Goal: Task Accomplishment & Management: Manage account settings

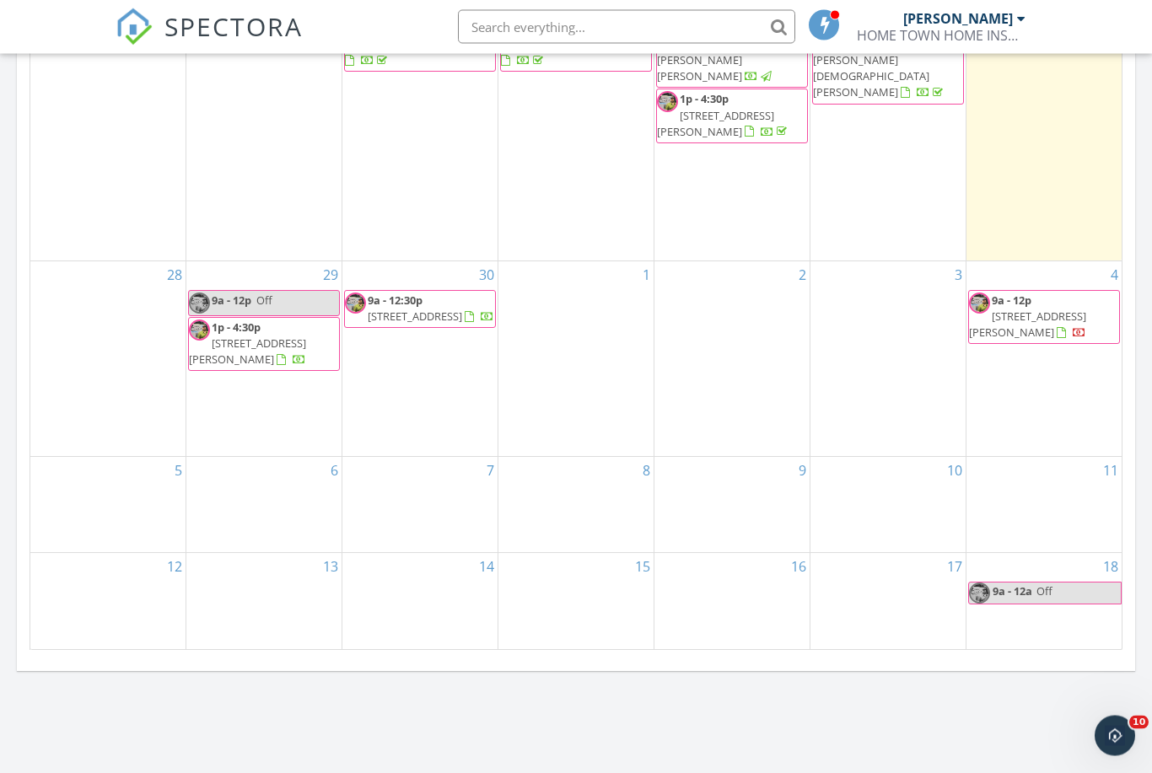
scroll to position [831, 0]
click at [928, 589] on div "17" at bounding box center [887, 600] width 155 height 95
click at [923, 581] on div at bounding box center [887, 594] width 155 height 27
click at [959, 553] on link "17" at bounding box center [955, 566] width 22 height 27
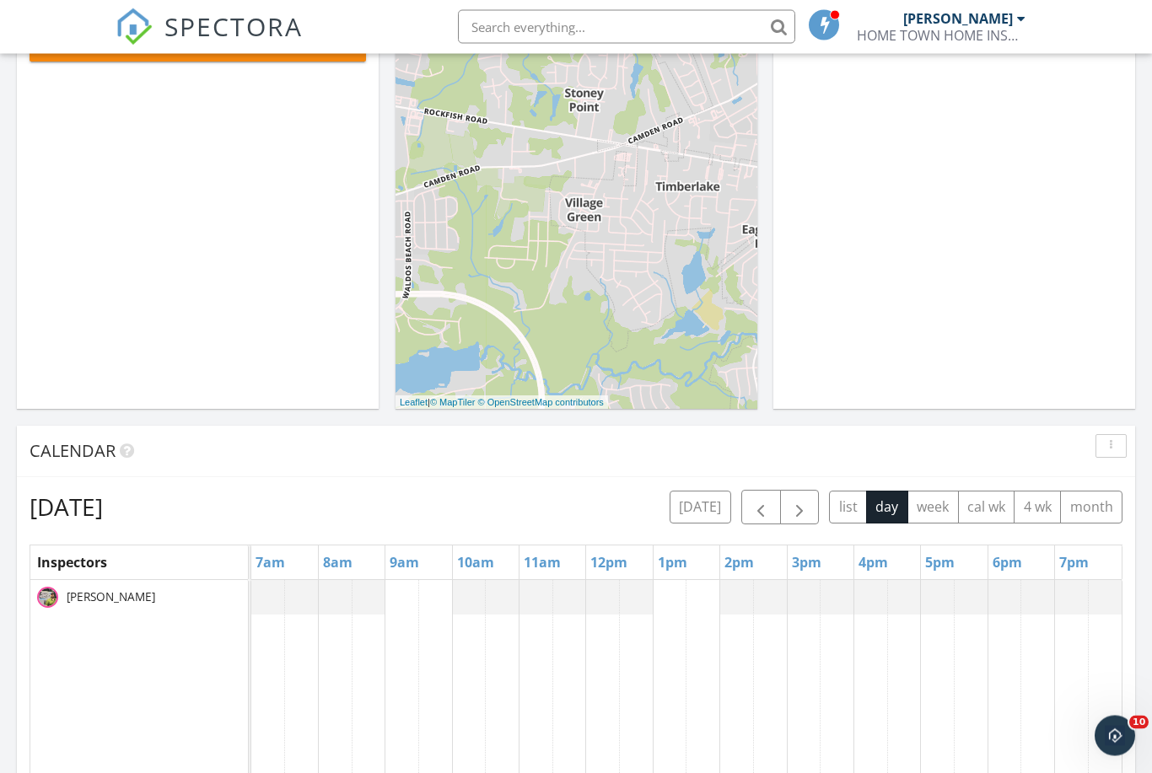
scroll to position [247, 0]
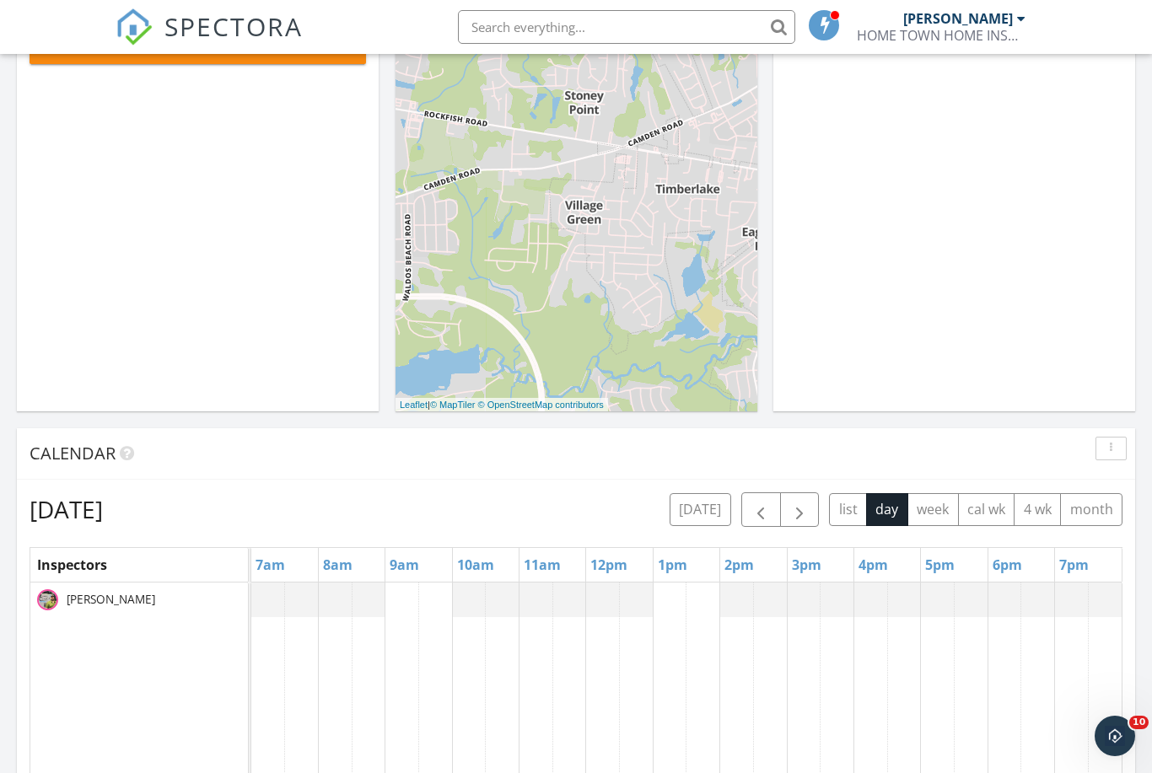
click at [923, 519] on button "week" at bounding box center [932, 509] width 51 height 33
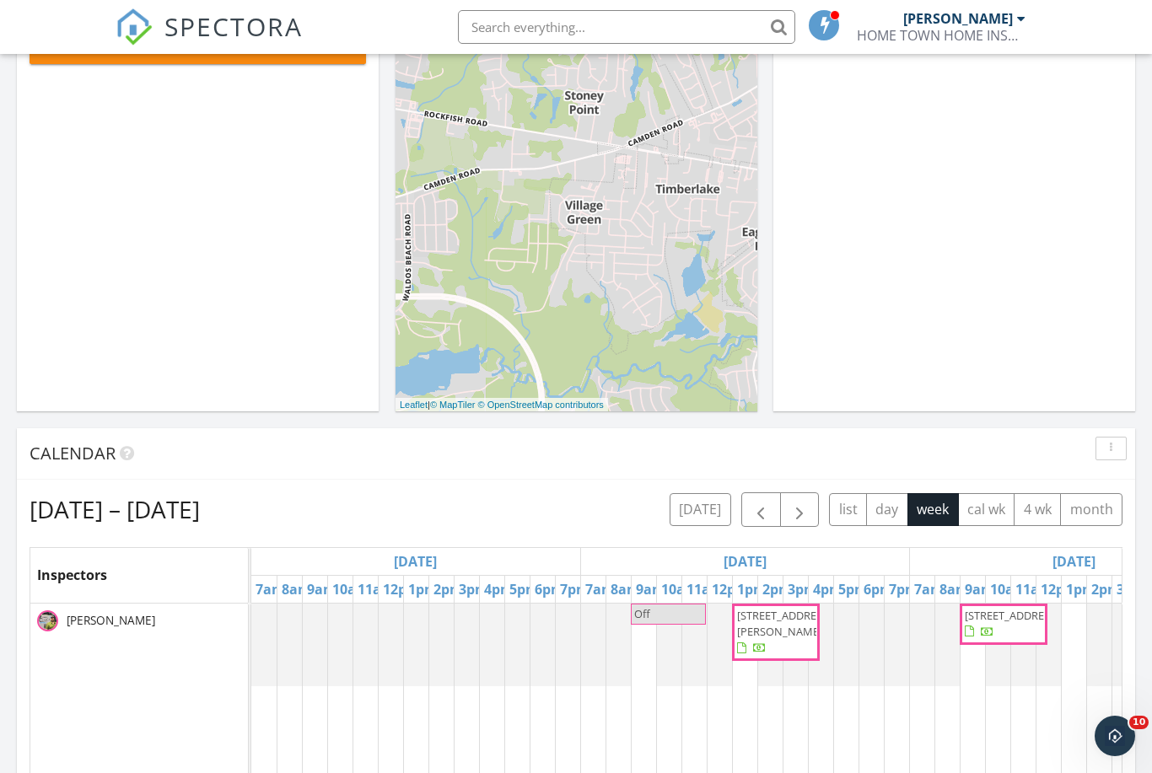
click at [987, 522] on button "cal wk" at bounding box center [986, 509] width 57 height 33
click at [1046, 513] on button "4 wk" at bounding box center [1037, 509] width 47 height 33
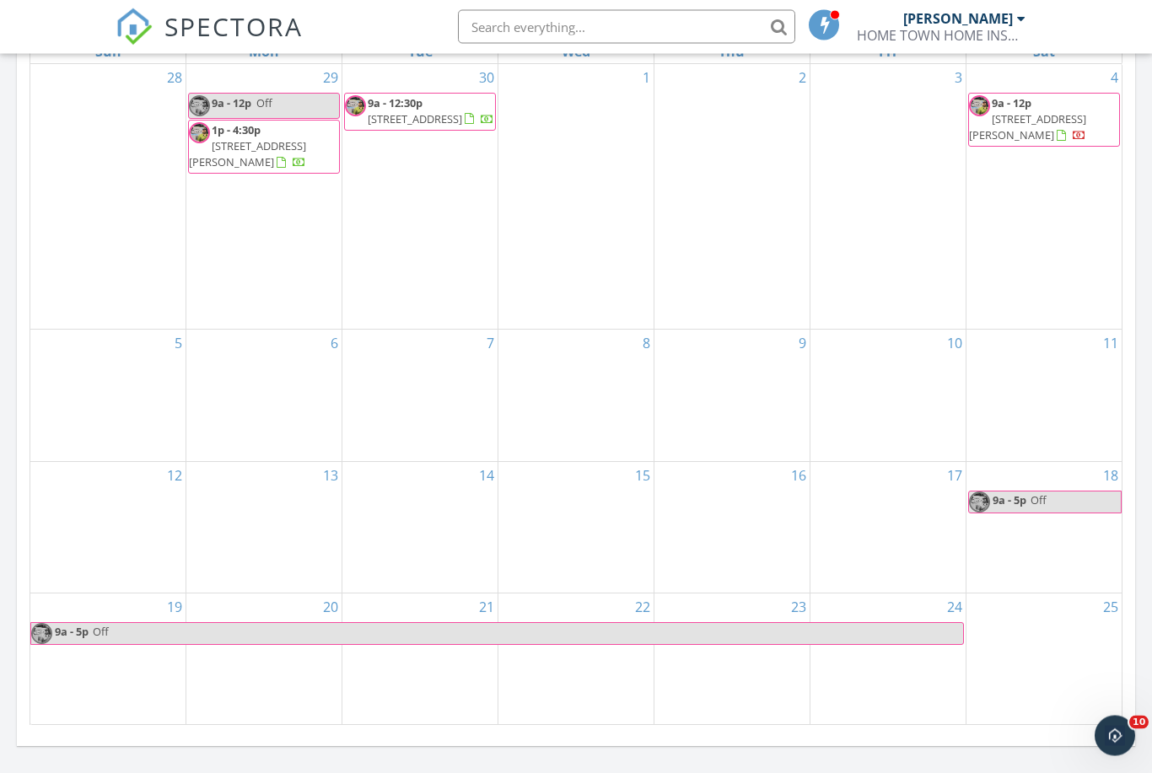
scroll to position [756, 0]
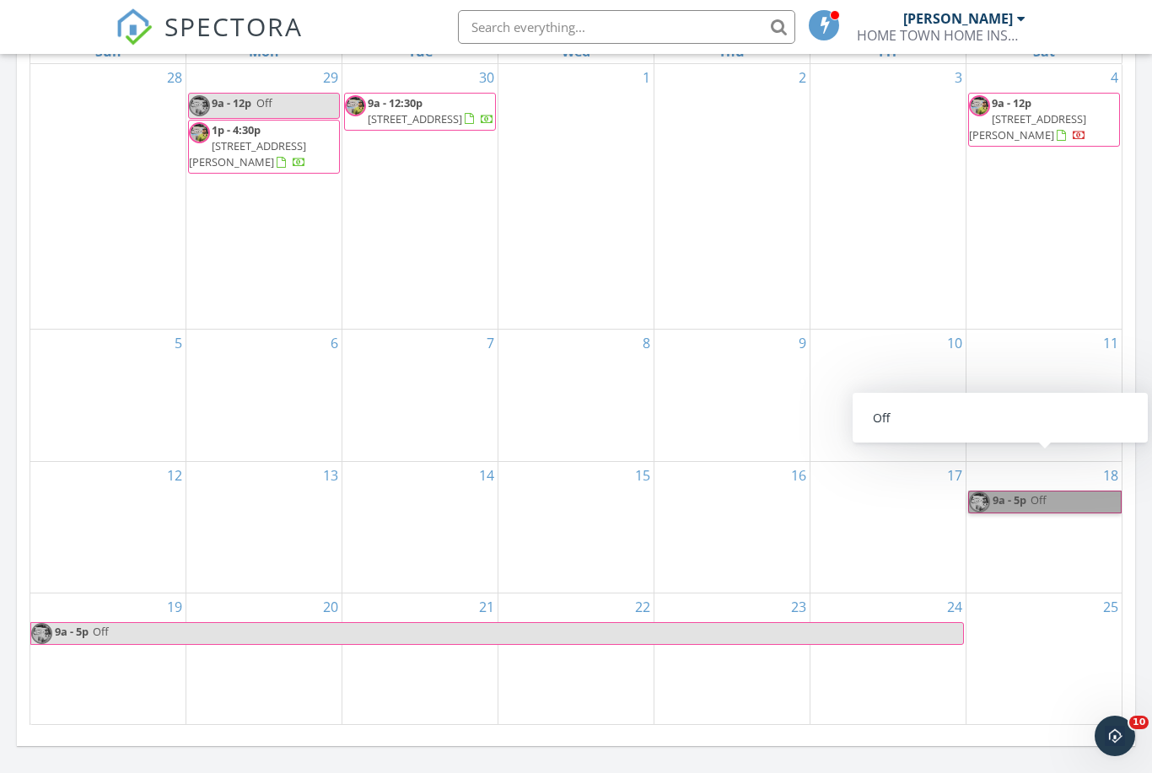
click at [1000, 491] on link "9a - 5p Off" at bounding box center [1044, 502] width 153 height 23
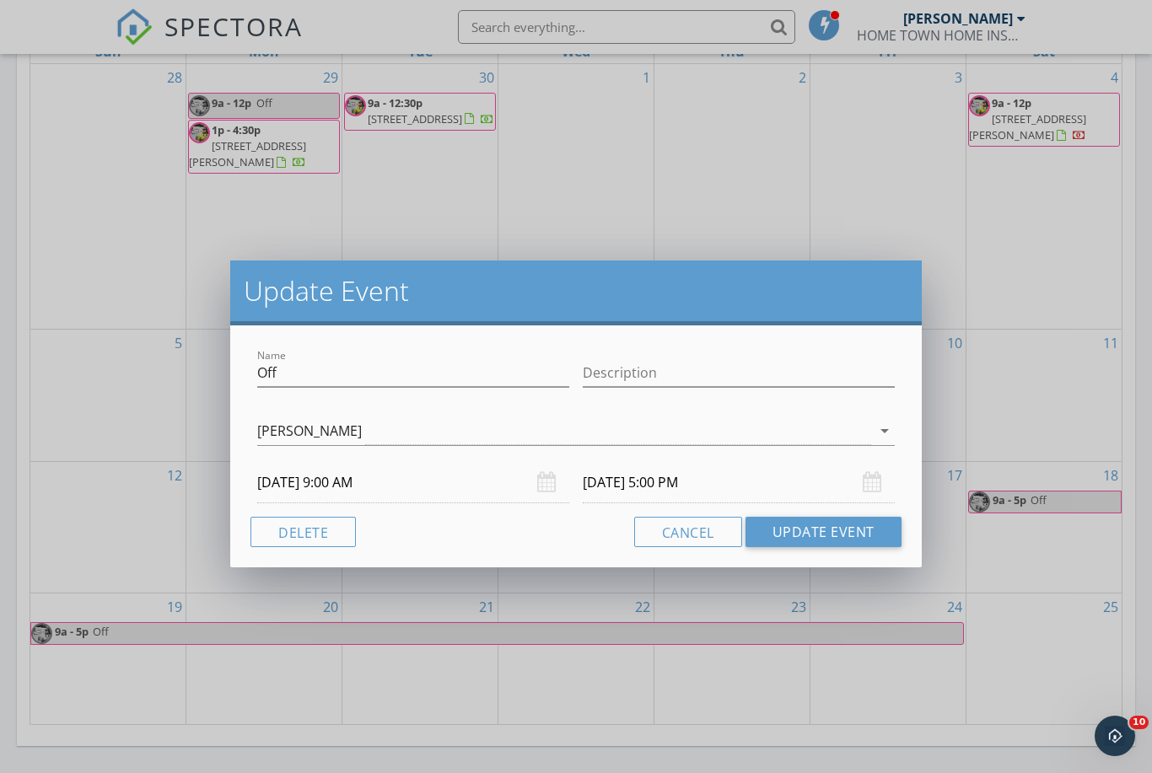
click at [548, 488] on div "[DATE] 9:00 AM" at bounding box center [413, 482] width 312 height 41
click at [327, 489] on body "SPECTORA [PERSON_NAME] HOME TOWN HOME INSPECTIONS, LLC Role: Inspector Dashboar…" at bounding box center [576, 396] width 1152 height 2305
click at [358, 480] on input "[DATE] 9:00 AM" at bounding box center [413, 482] width 312 height 41
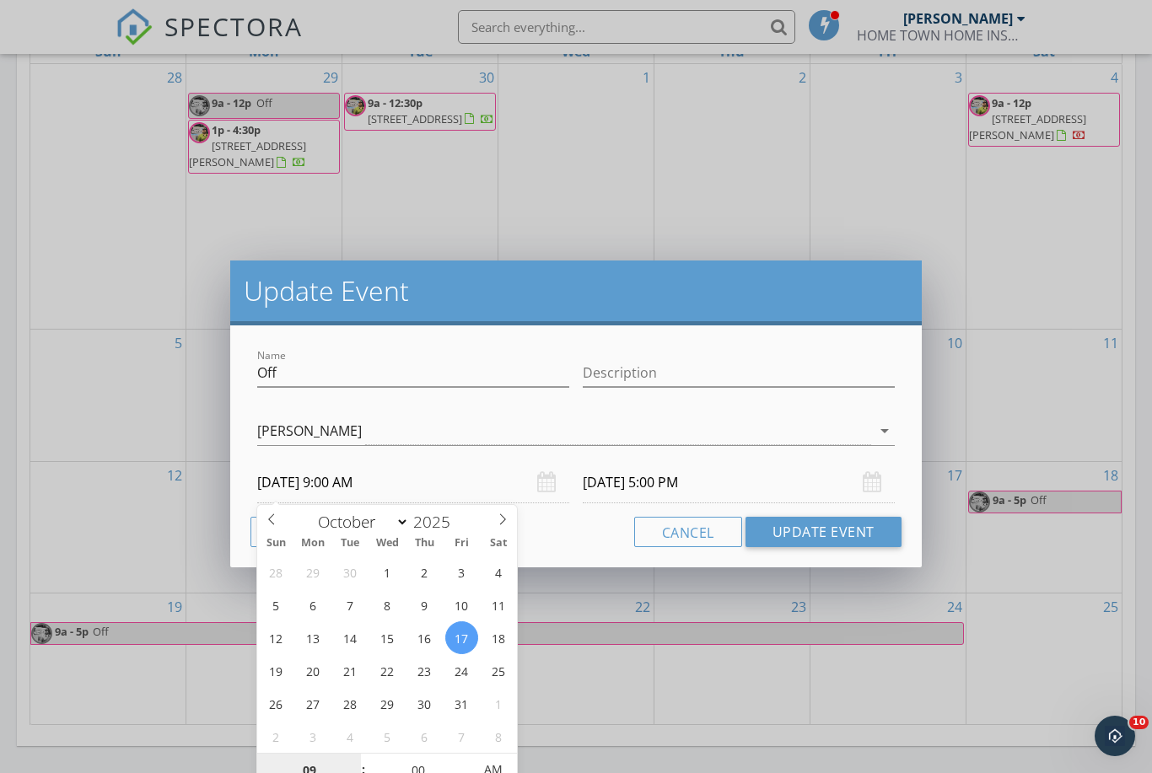
type input "[DATE] 9:00 AM"
type input "[DATE] 5:00 PM"
click at [592, 546] on div "Cancel Update Event" at bounding box center [575, 532] width 651 height 30
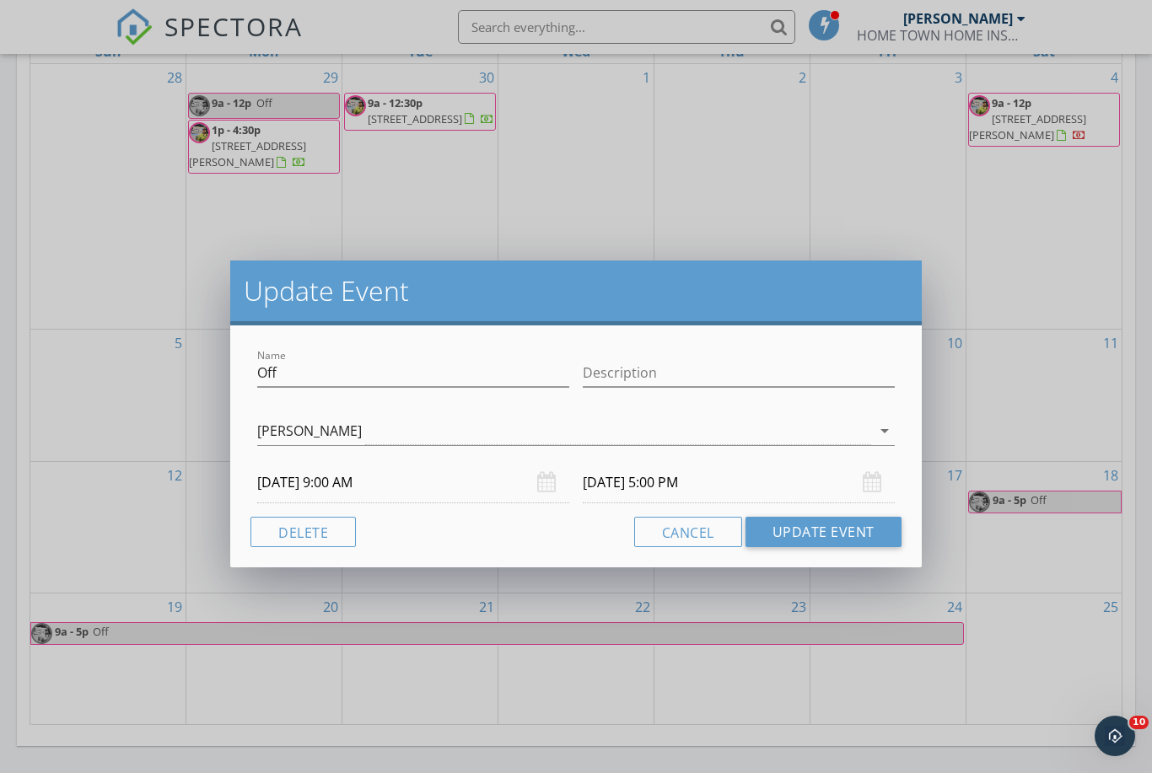
click at [842, 538] on button "Update Event" at bounding box center [823, 532] width 156 height 30
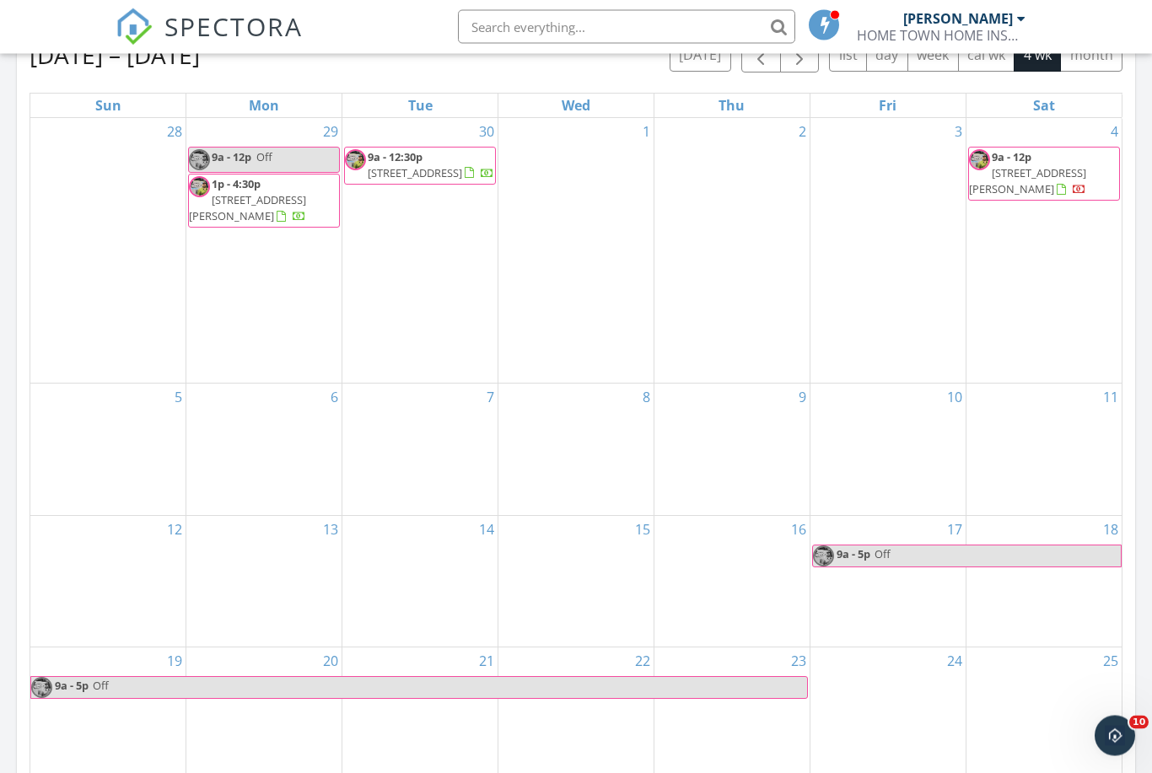
scroll to position [702, 0]
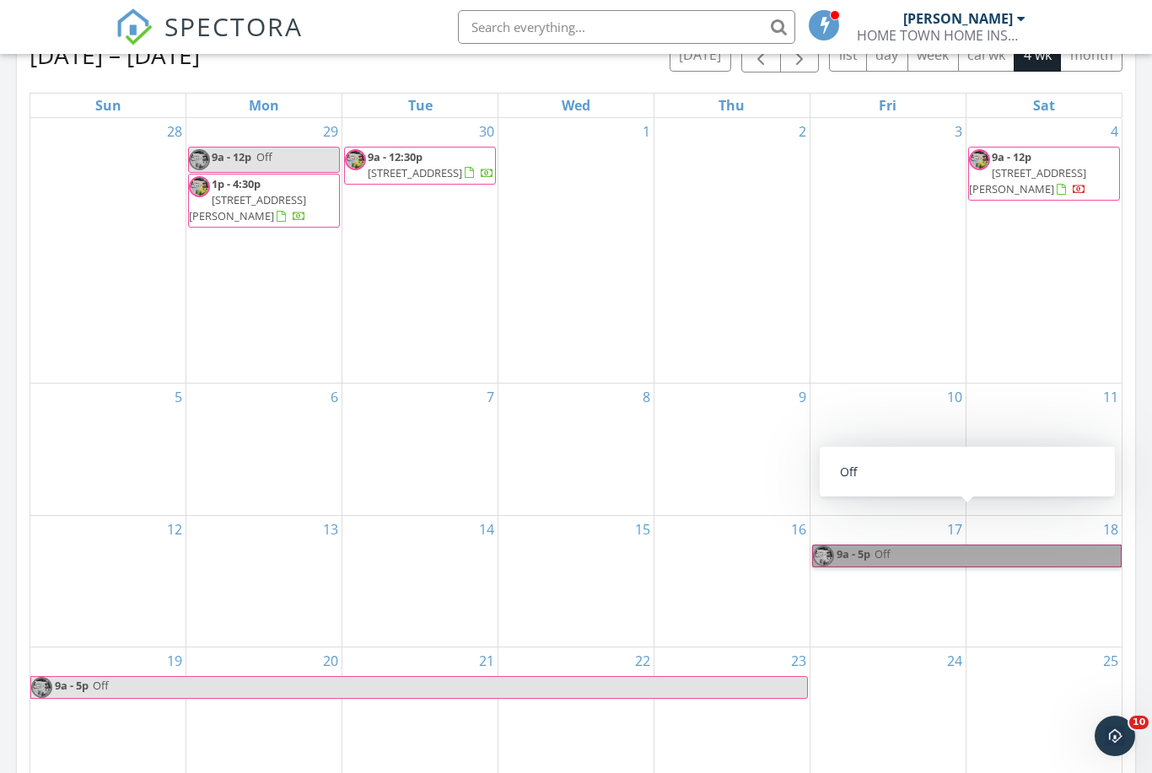
click at [866, 545] on link "9a - 5p Off" at bounding box center [966, 556] width 309 height 23
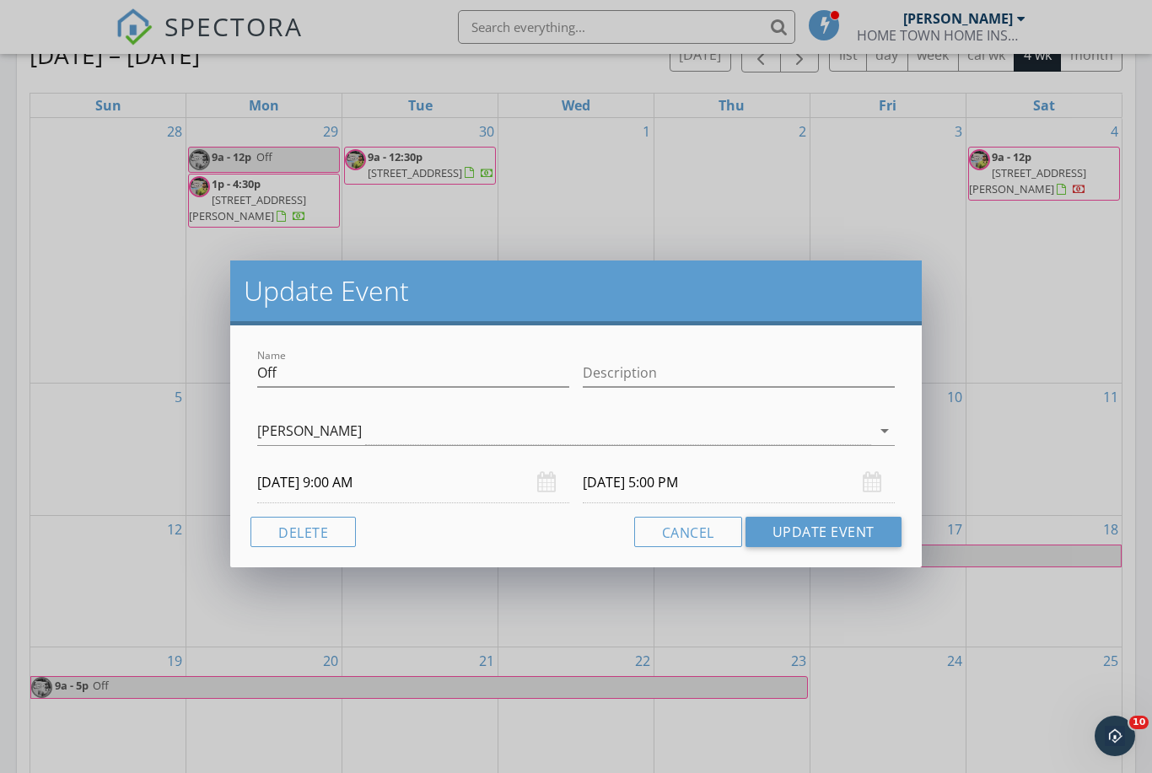
click at [702, 478] on input "[DATE] 5:00 PM" at bounding box center [739, 482] width 312 height 41
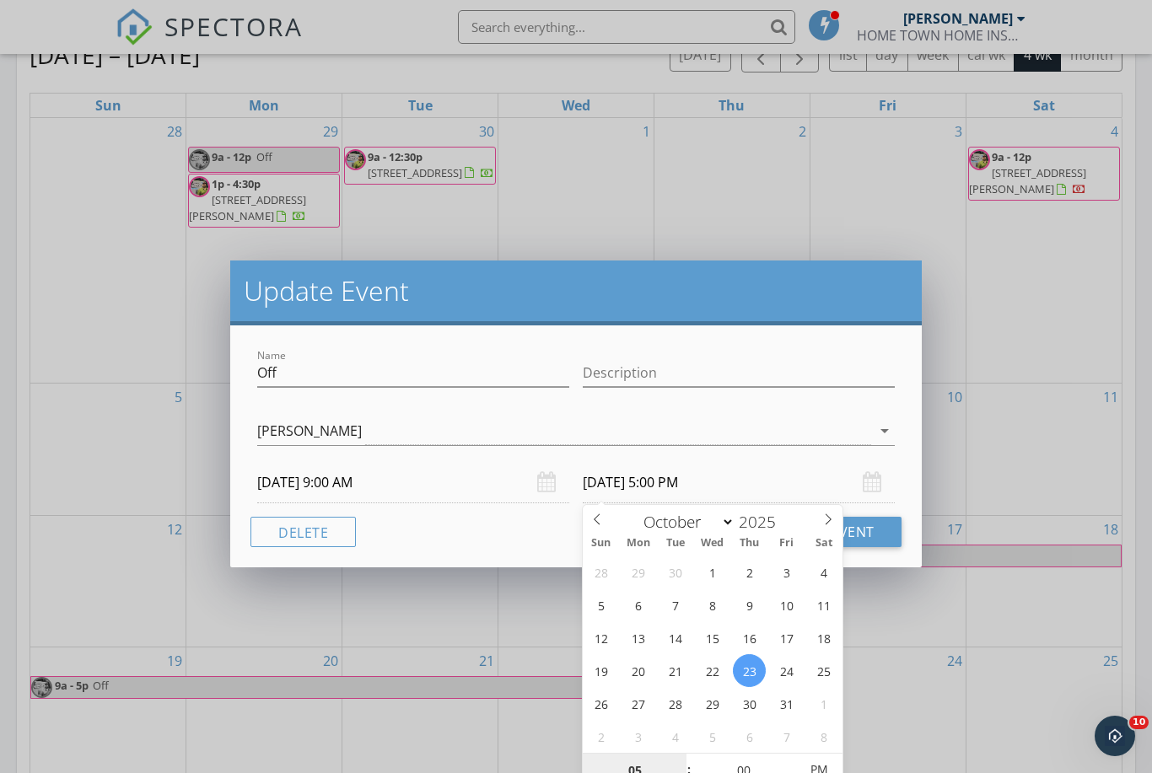
type input "[DATE] 5:00 PM"
click at [551, 538] on div "Cancel Update Event" at bounding box center [575, 532] width 651 height 30
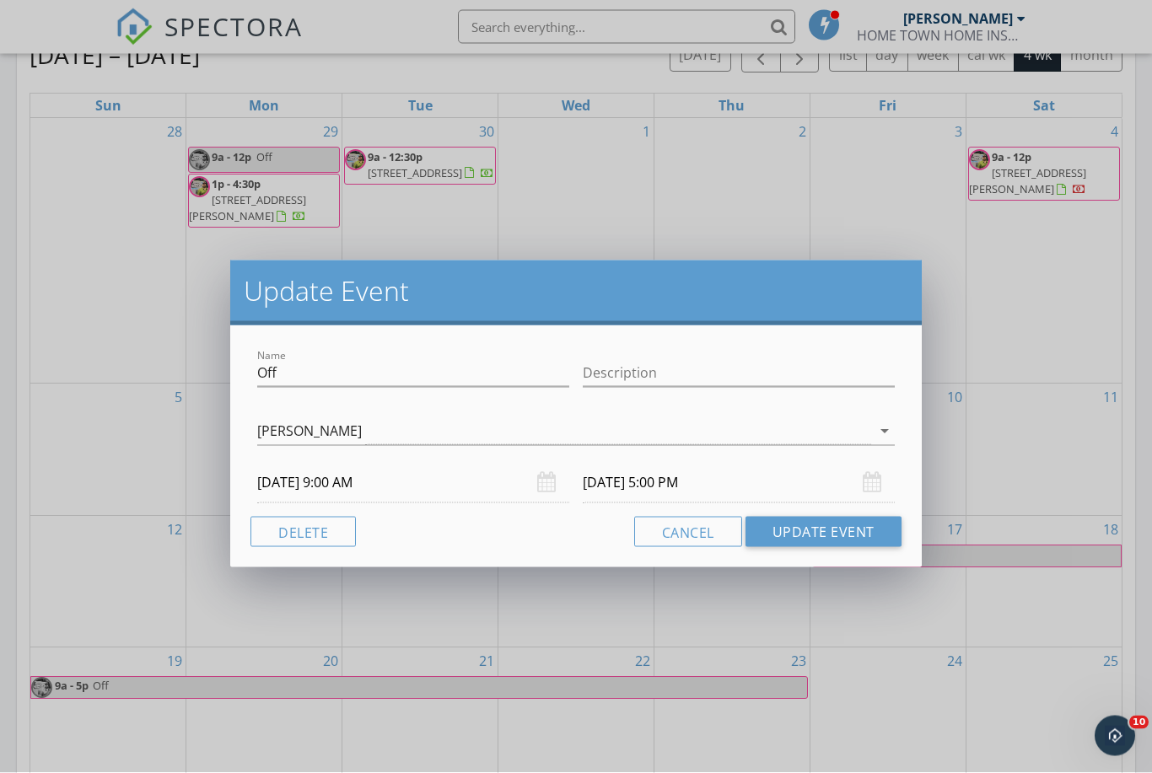
click at [862, 529] on button "Update Event" at bounding box center [823, 532] width 156 height 30
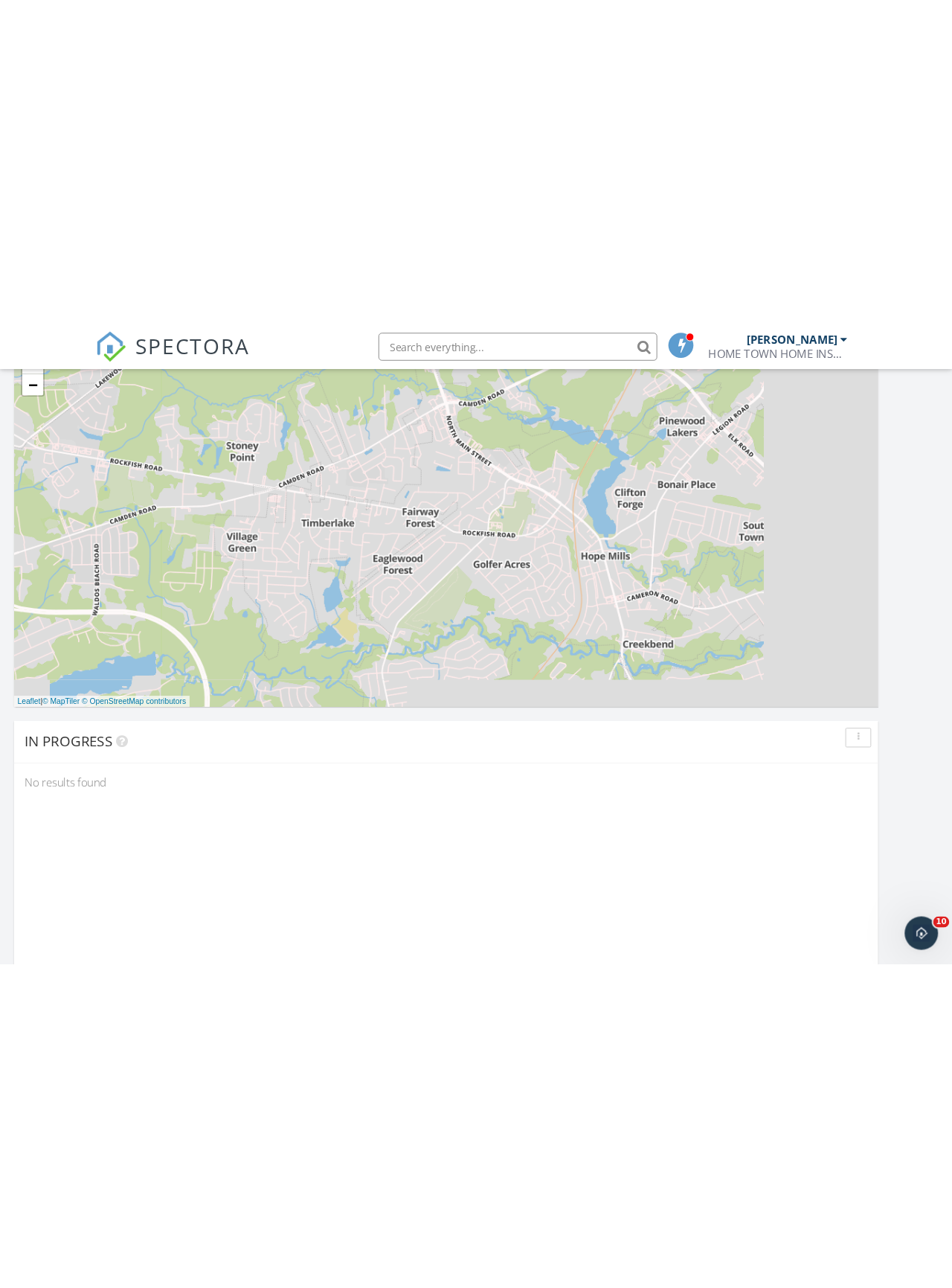
scroll to position [696, 0]
